Goal: Task Accomplishment & Management: Complete application form

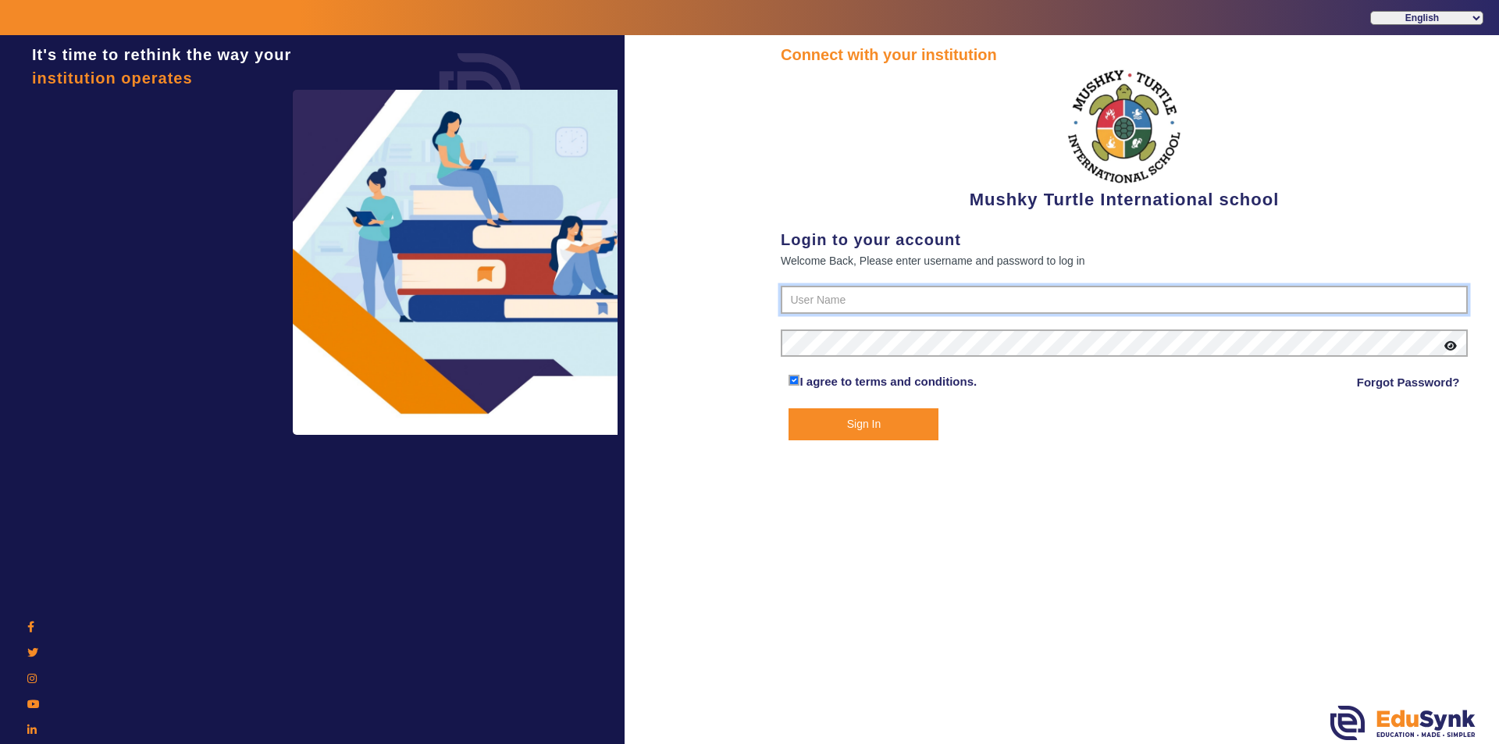
type input "9950605811"
click at [896, 433] on button "Sign In" at bounding box center [864, 424] width 150 height 32
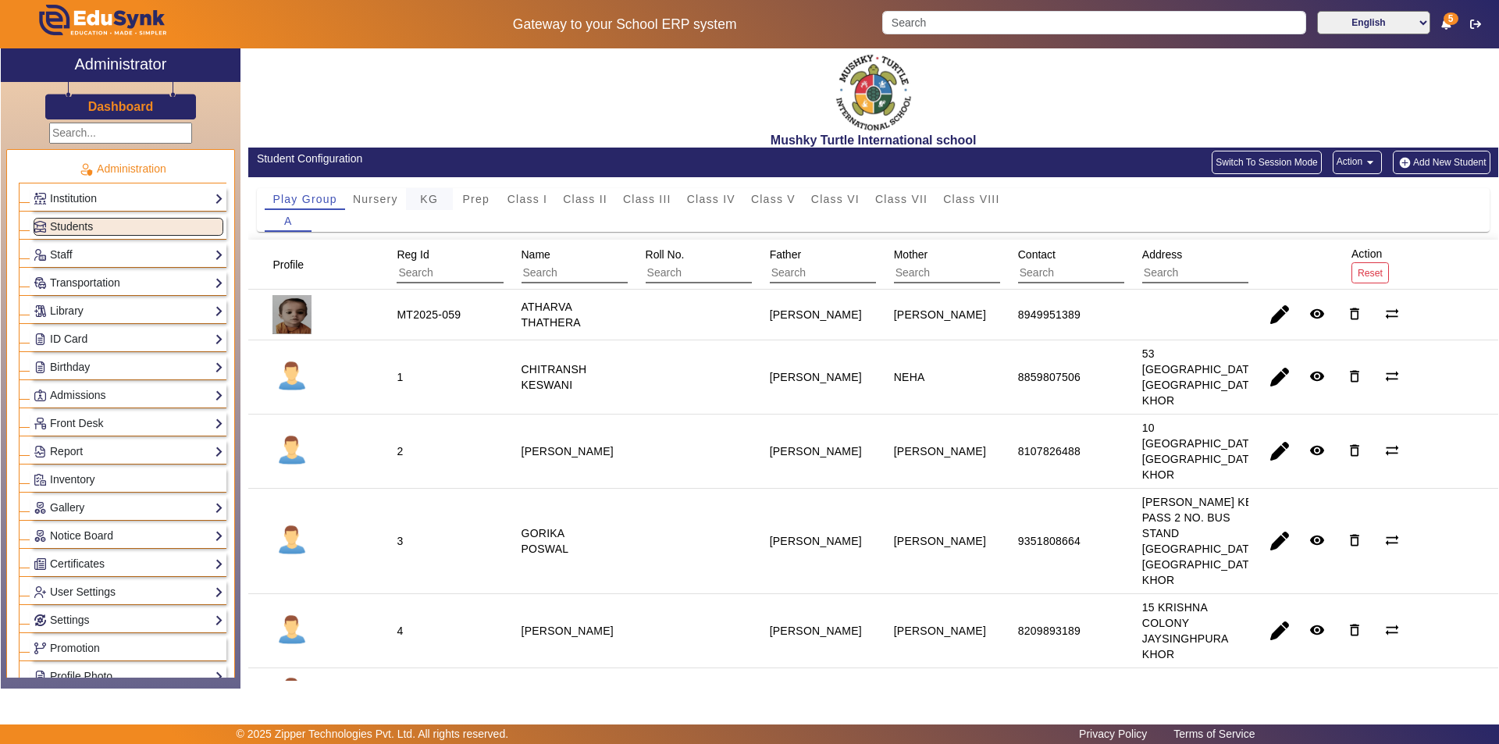
click at [432, 204] on span "KG" at bounding box center [429, 199] width 18 height 11
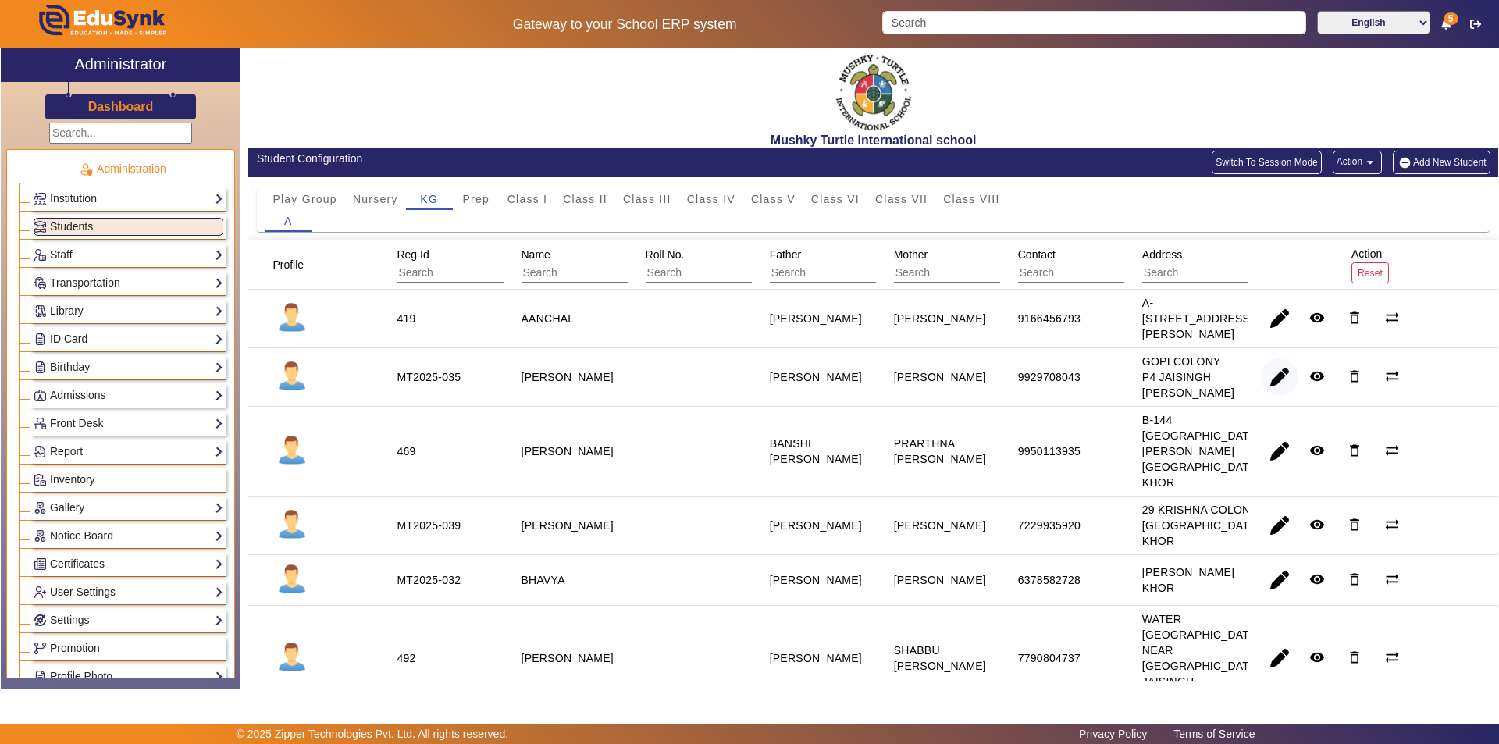
click at [1274, 374] on span "button" at bounding box center [1279, 376] width 37 height 37
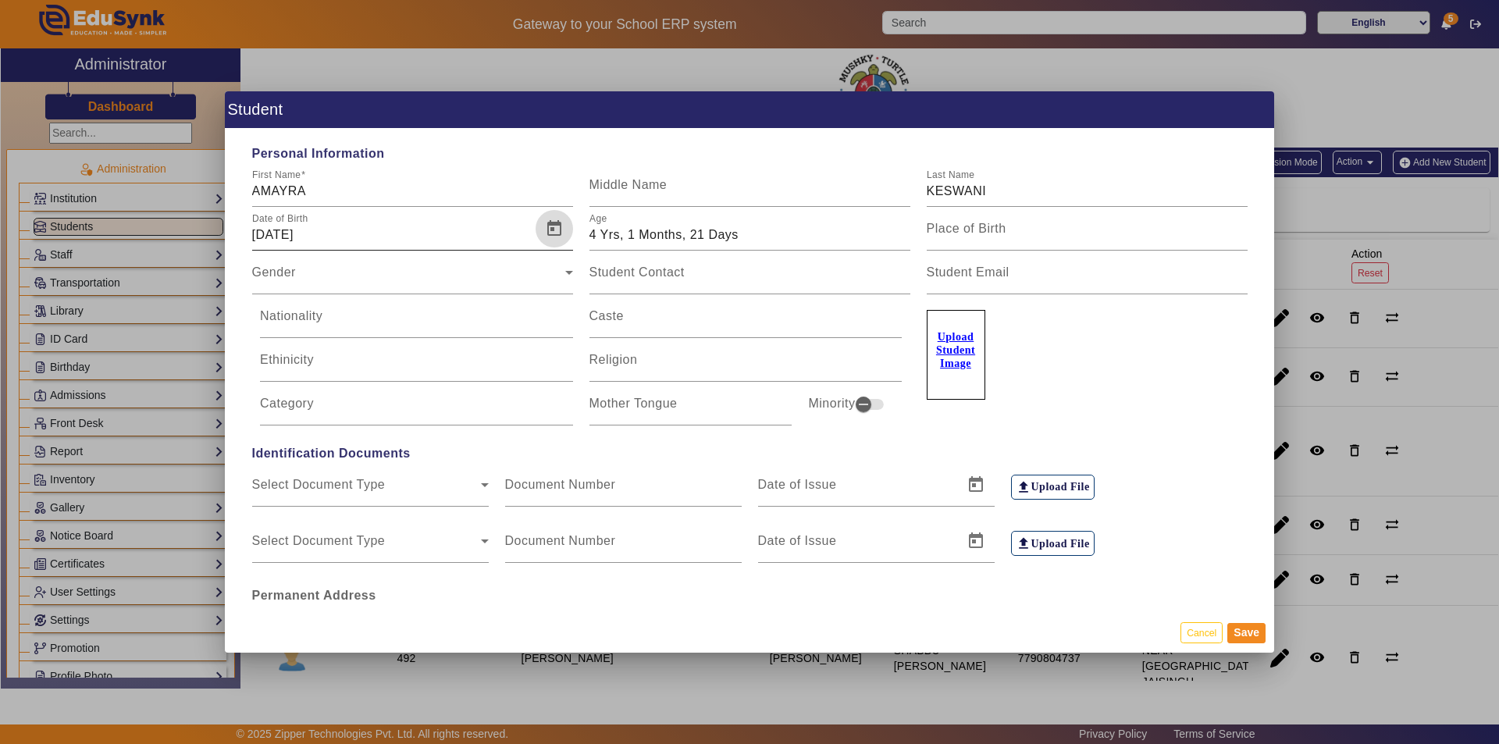
click at [551, 230] on span "Open calendar" at bounding box center [554, 228] width 37 height 37
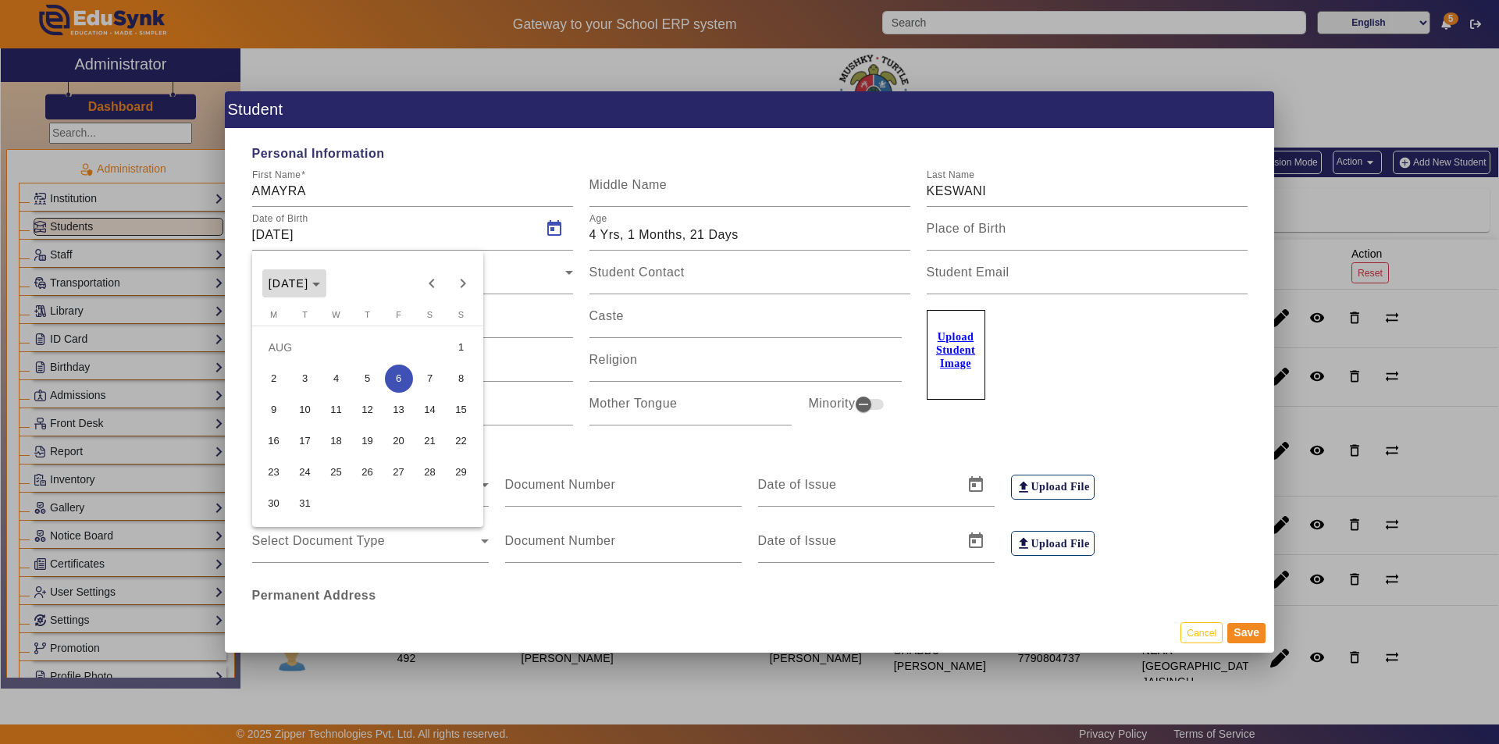
click at [320, 284] on icon "Choose month and year" at bounding box center [316, 285] width 8 height 4
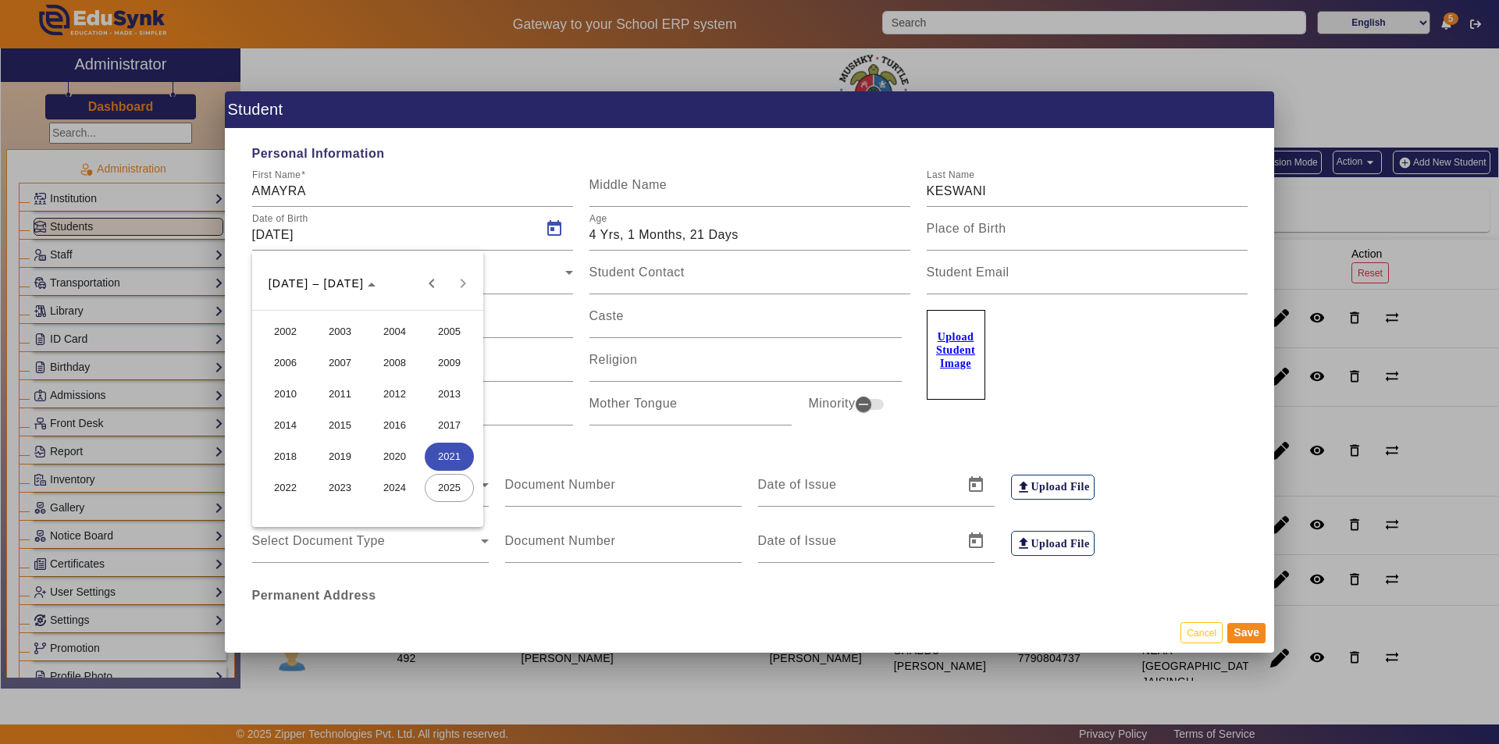
click at [452, 458] on span "2021" at bounding box center [449, 457] width 49 height 28
click at [346, 394] on span "JUN" at bounding box center [339, 394] width 49 height 28
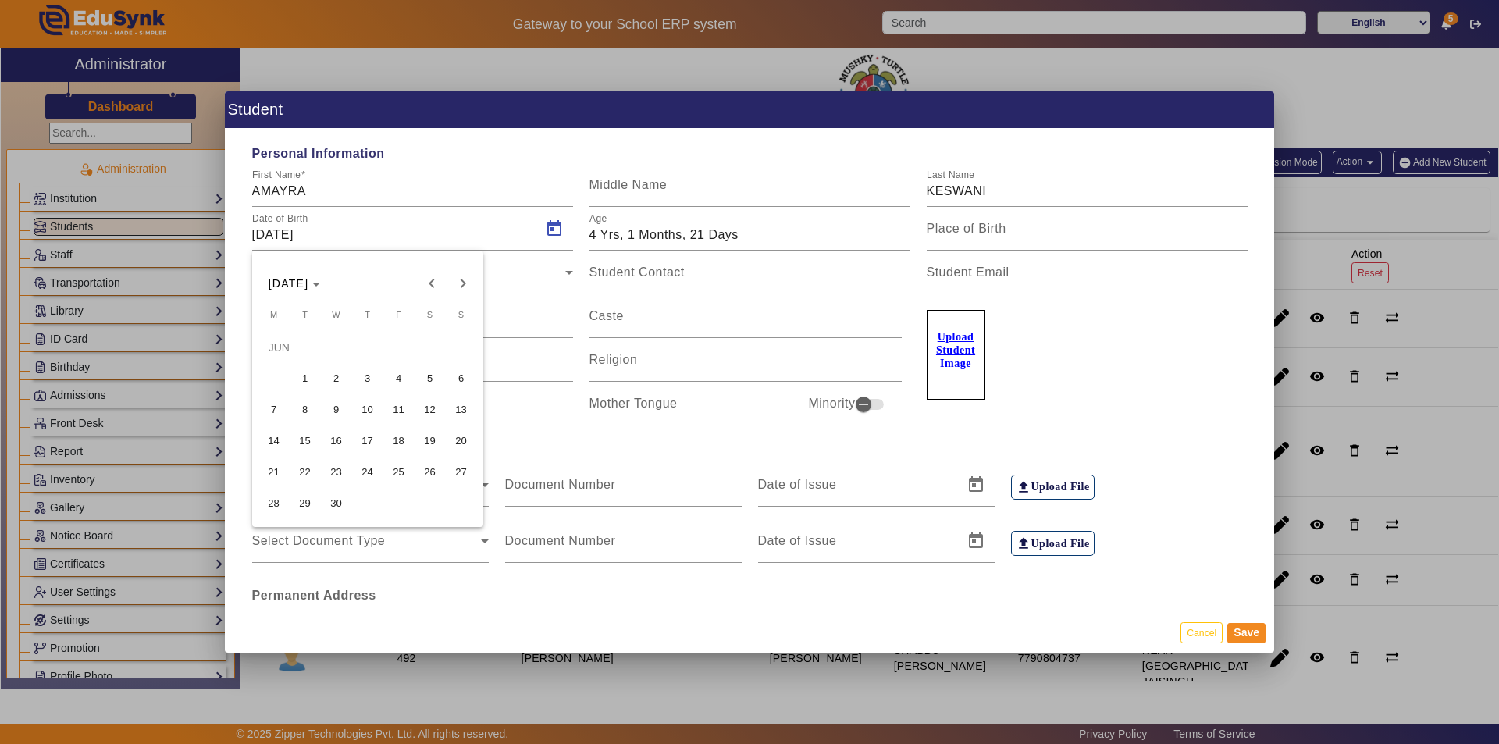
click at [306, 402] on span "8" at bounding box center [305, 410] width 28 height 28
type input "[DATE]"
type input "4 Yrs, 3 Months, 19 Days"
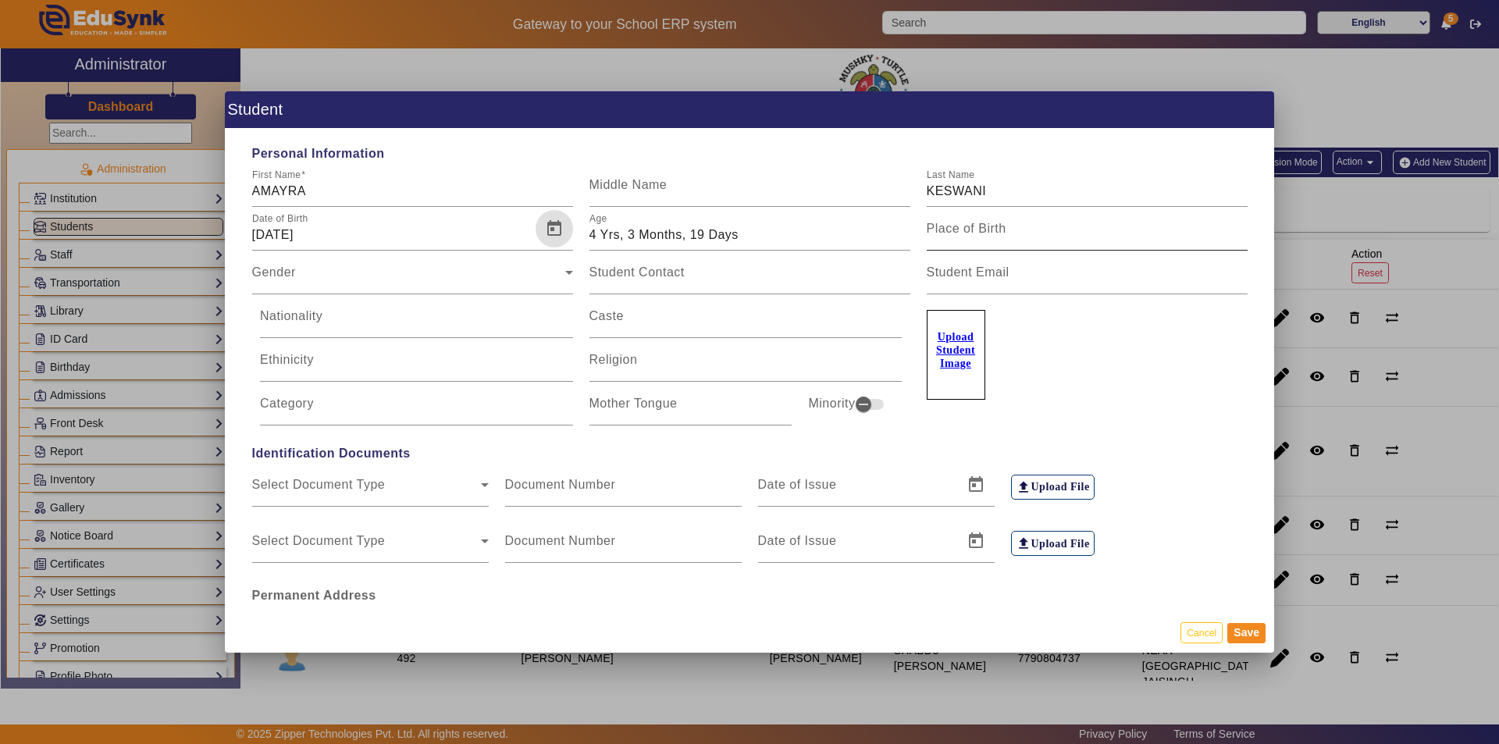
click at [938, 234] on mat-label "Place of Birth" at bounding box center [967, 228] width 80 height 13
click at [938, 234] on input "Place of Birth" at bounding box center [1087, 235] width 321 height 19
click at [1243, 637] on button "Save" at bounding box center [1247, 633] width 38 height 20
